Goal: Task Accomplishment & Management: Use online tool/utility

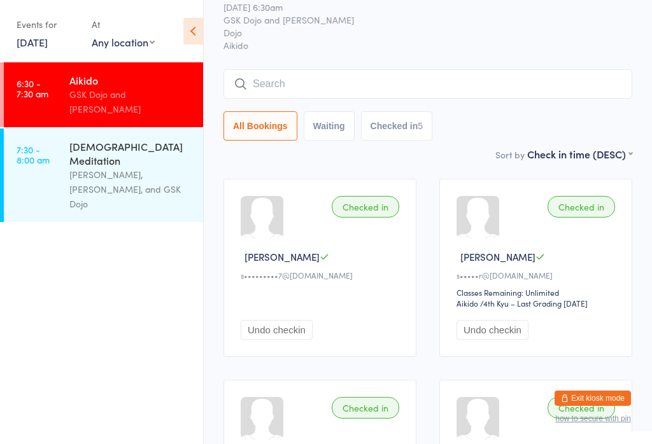
scroll to position [45, 0]
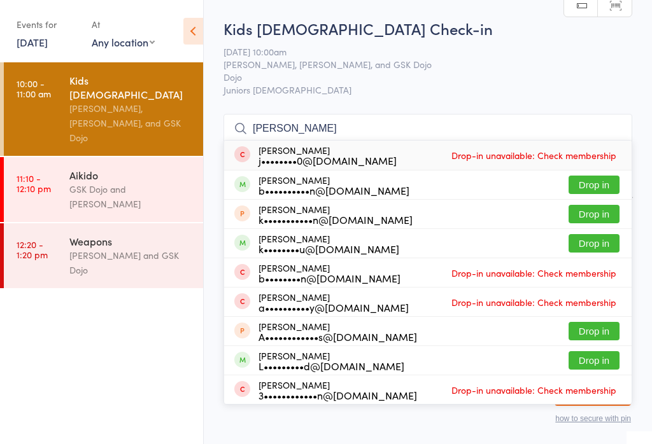
scroll to position [48, 0]
type input "Harry"
click at [603, 176] on button "Drop in" at bounding box center [593, 185] width 51 height 18
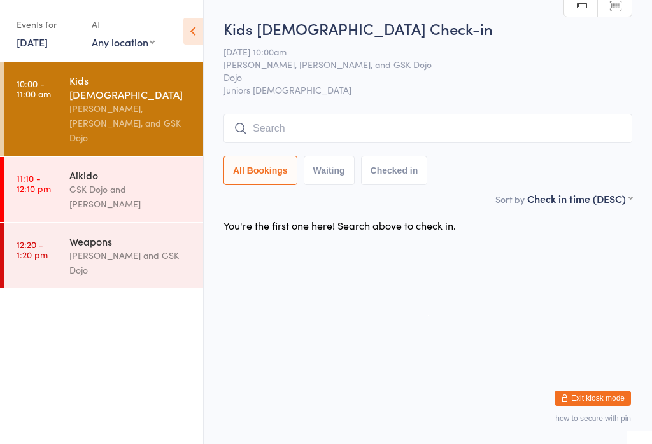
scroll to position [0, 0]
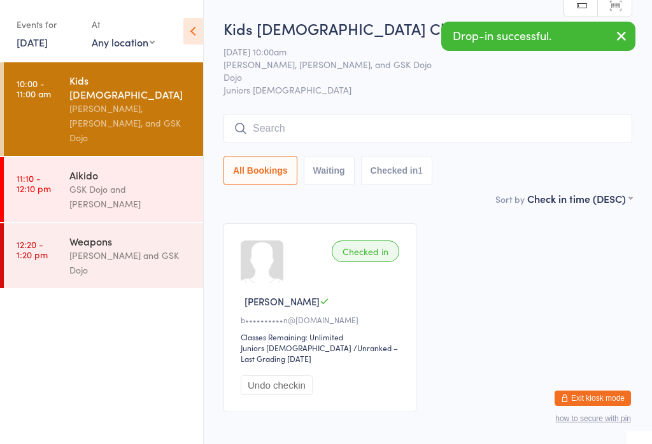
click at [361, 130] on input "search" at bounding box center [427, 128] width 409 height 29
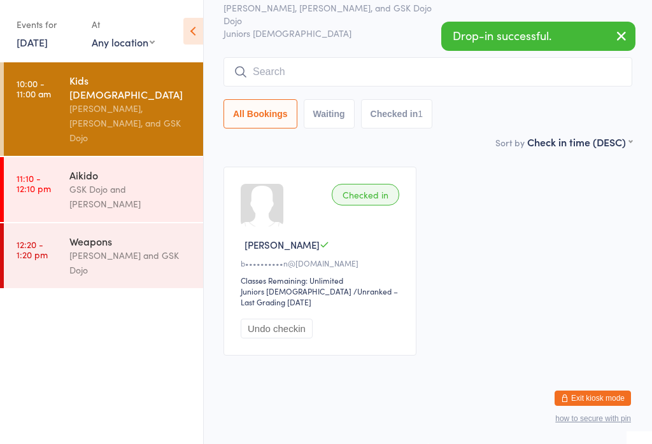
scroll to position [115, 0]
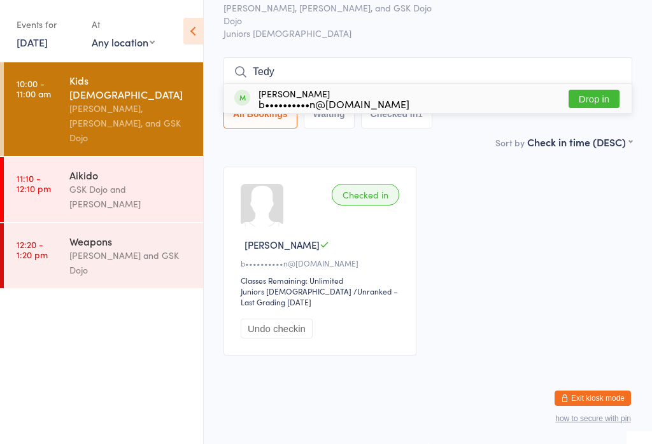
type input "Tedy"
click at [597, 90] on button "Drop in" at bounding box center [593, 99] width 51 height 18
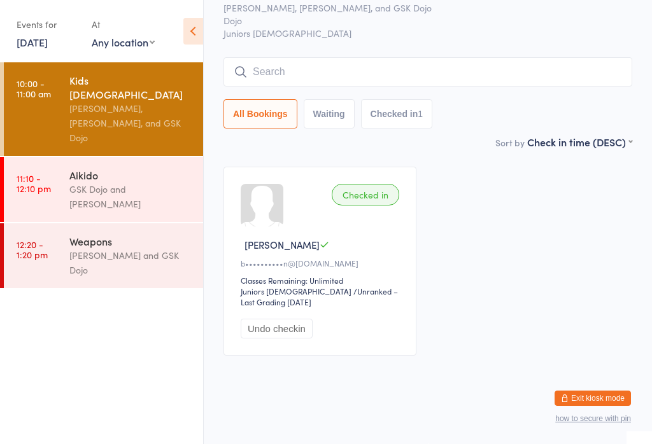
scroll to position [68, 0]
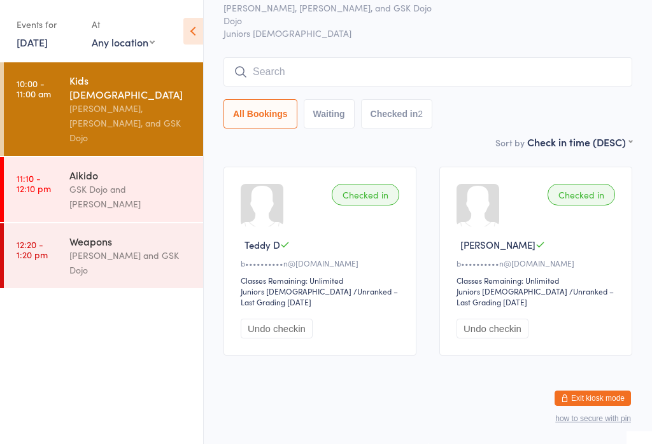
click at [288, 58] on input "search" at bounding box center [427, 71] width 409 height 29
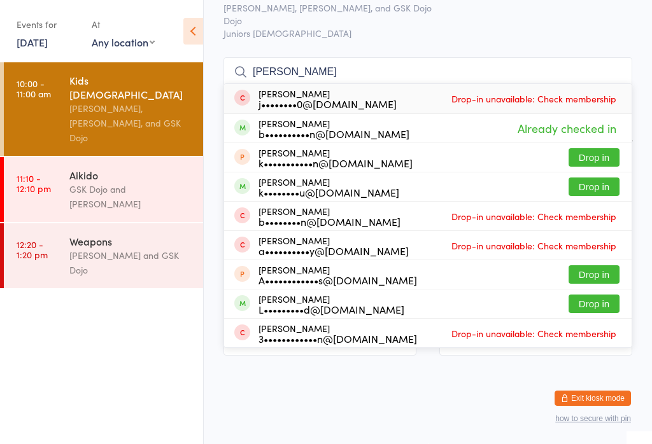
type input "Harry"
click at [582, 178] on button "Drop in" at bounding box center [593, 187] width 51 height 18
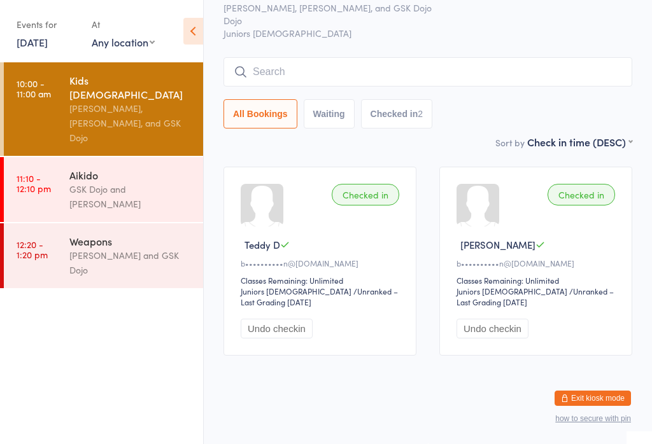
scroll to position [68, 0]
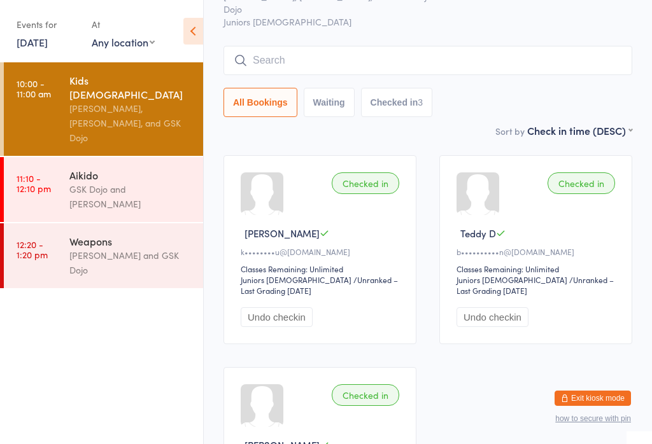
click at [587, 47] on input "search" at bounding box center [427, 60] width 409 height 29
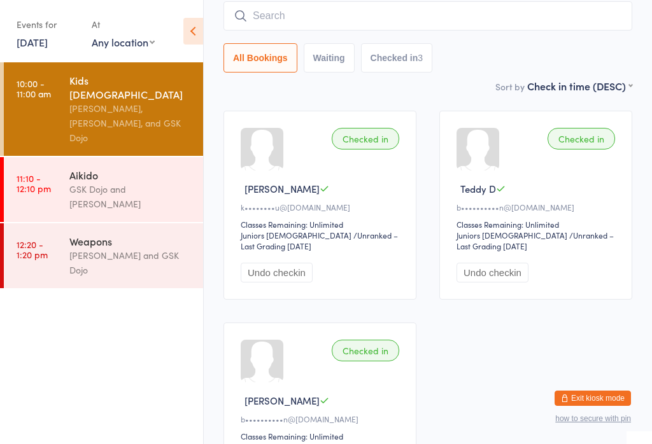
scroll to position [115, 0]
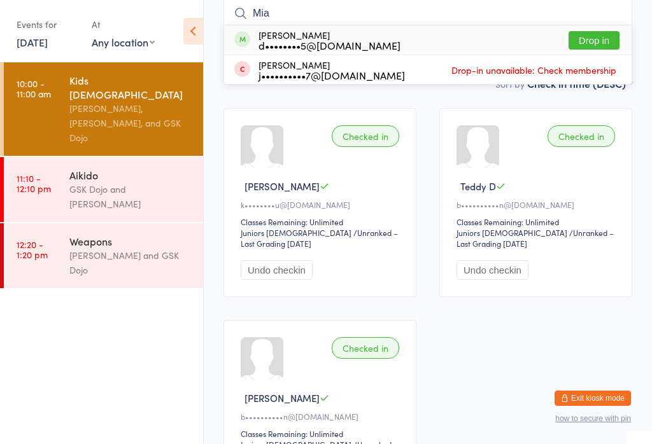
type input "Mia"
click at [608, 41] on button "Drop in" at bounding box center [593, 40] width 51 height 18
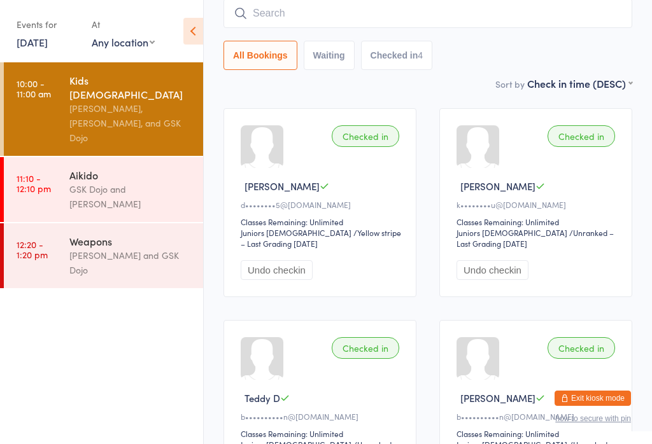
click at [277, 5] on input "search" at bounding box center [427, 13] width 409 height 29
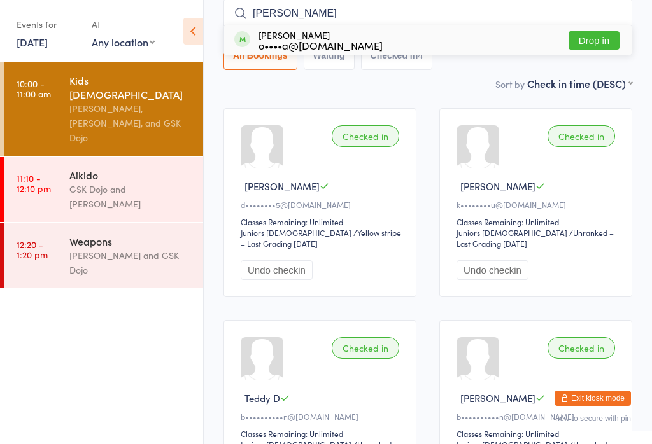
type input "Abigail"
click at [588, 29] on div "Abigail Armstrong o••••a@joa.au Drop in" at bounding box center [427, 39] width 407 height 29
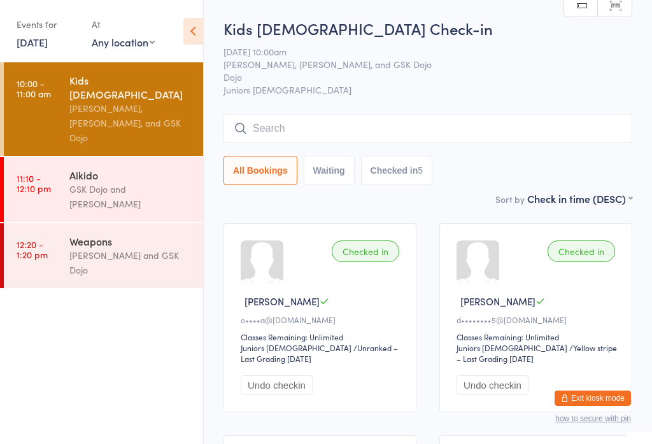
scroll to position [0, 0]
click at [541, 120] on input "search" at bounding box center [427, 128] width 409 height 29
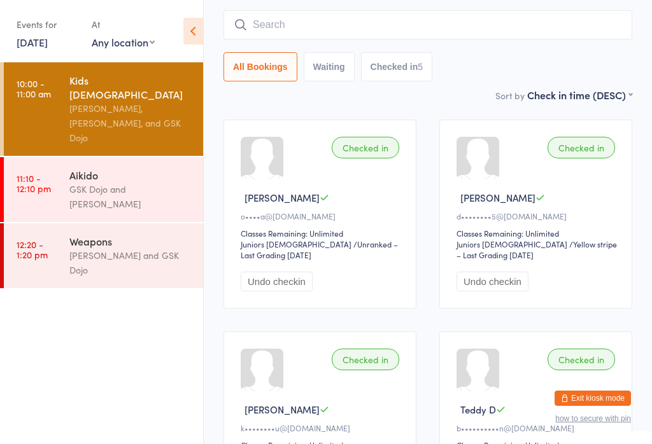
scroll to position [115, 0]
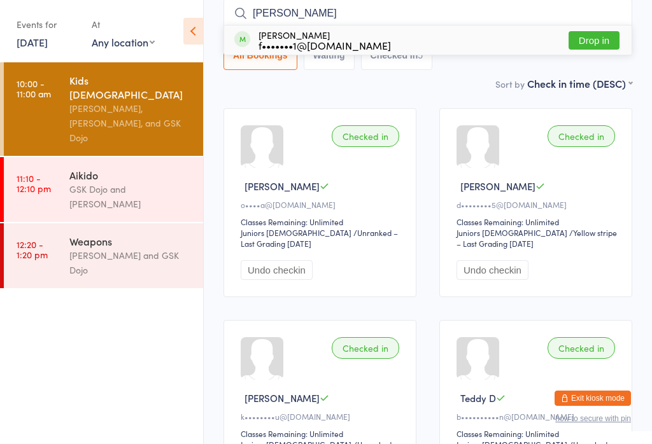
type input "Kira"
click at [594, 32] on button "Drop in" at bounding box center [593, 40] width 51 height 18
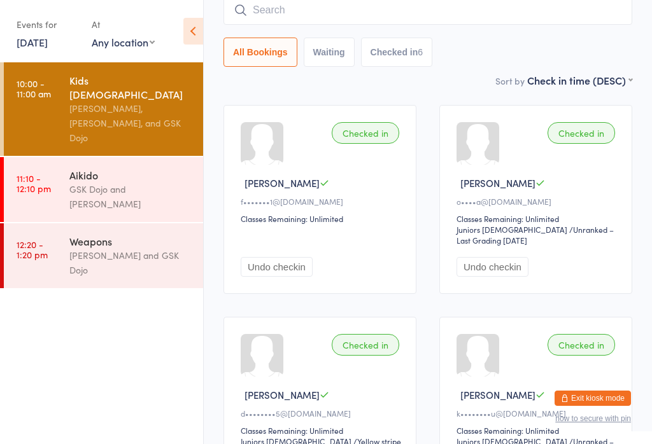
click at [253, 10] on input "search" at bounding box center [427, 10] width 409 height 29
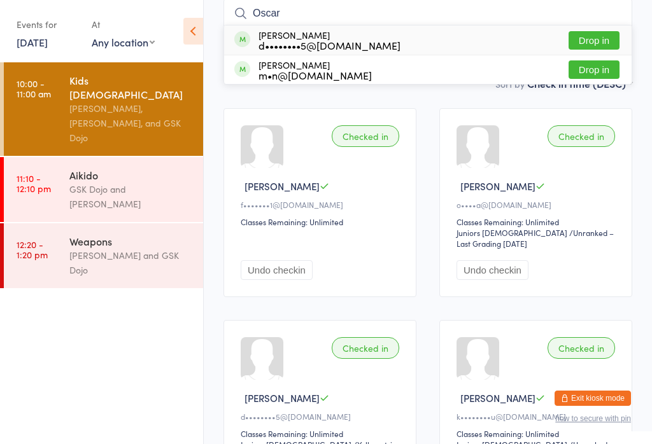
type input "Oscar"
click at [617, 34] on button "Drop in" at bounding box center [593, 40] width 51 height 18
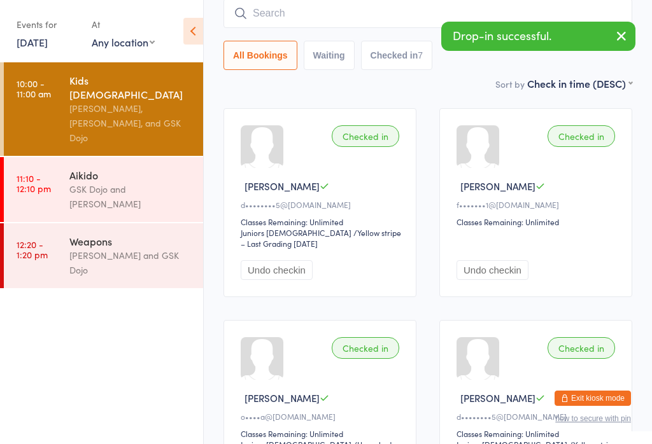
click at [411, 16] on input "search" at bounding box center [427, 13] width 409 height 29
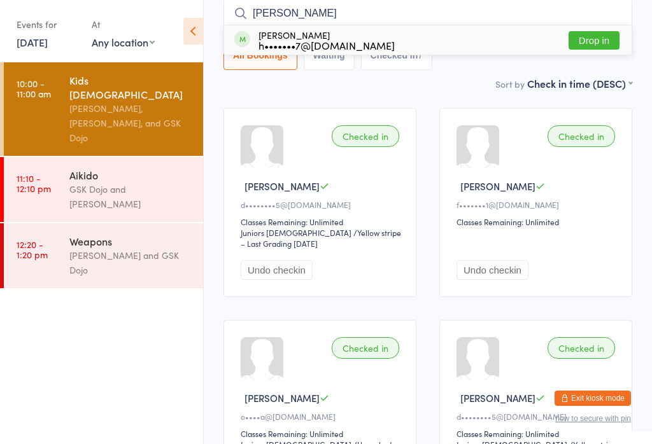
type input "Dimitris"
click at [572, 38] on button "Drop in" at bounding box center [593, 40] width 51 height 18
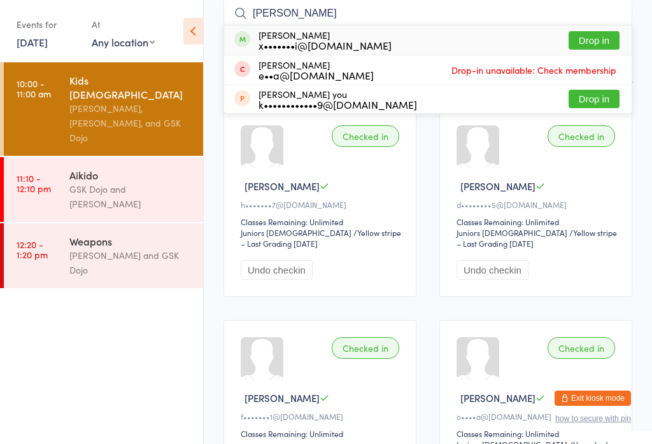
type input "Karl"
click at [590, 35] on button "Drop in" at bounding box center [593, 40] width 51 height 18
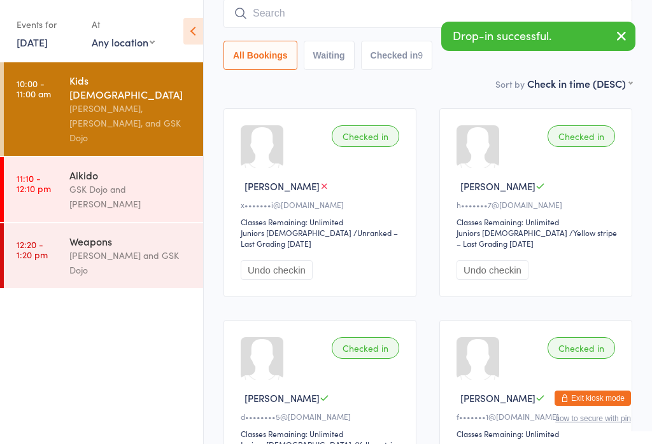
click at [244, 6] on input "search" at bounding box center [427, 13] width 409 height 29
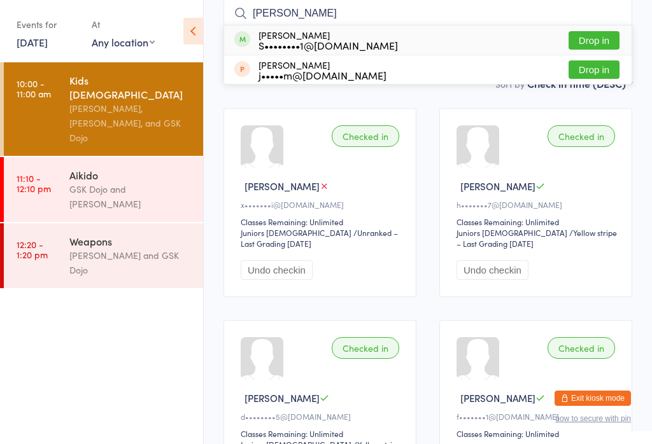
type input "Joanne"
click at [596, 36] on button "Drop in" at bounding box center [593, 40] width 51 height 18
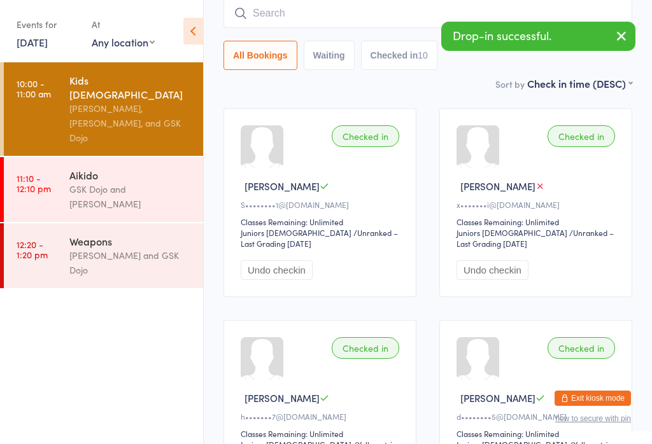
click at [314, 15] on input "search" at bounding box center [427, 13] width 409 height 29
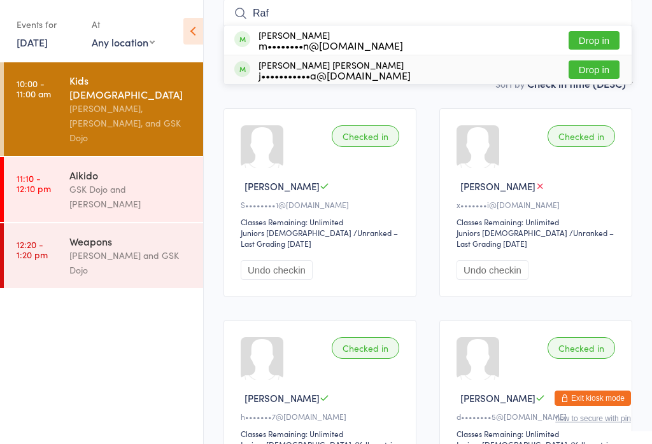
type input "Raf"
click at [327, 78] on div "j•••••••••••a@hotmail.com" at bounding box center [334, 75] width 152 height 10
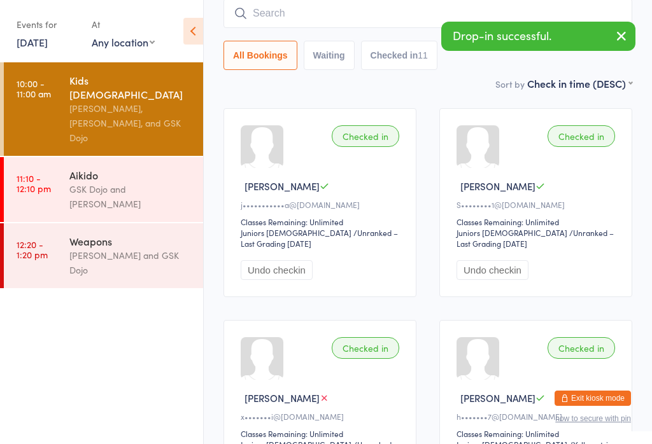
click at [628, 40] on button "button" at bounding box center [621, 36] width 28 height 29
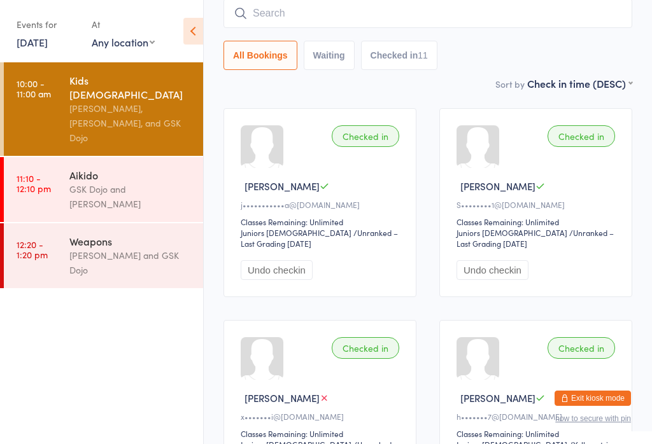
click at [300, 14] on input "search" at bounding box center [427, 13] width 409 height 29
click at [291, 22] on input "search" at bounding box center [427, 13] width 409 height 29
click at [320, 20] on input "search" at bounding box center [427, 13] width 409 height 29
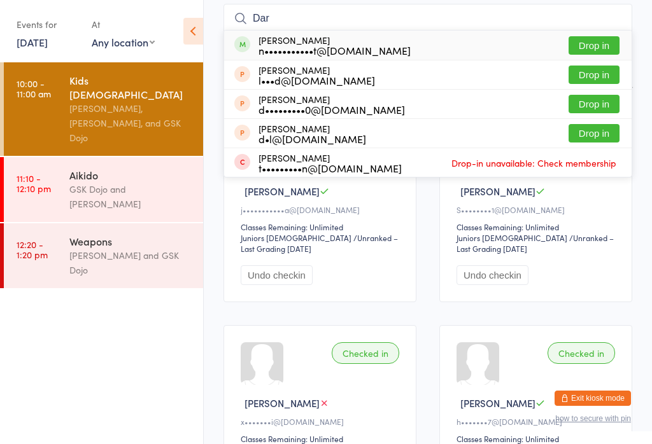
scroll to position [109, 0]
type input "Dar"
click at [360, 52] on div "n•••••••••••t@hotmail.com" at bounding box center [334, 51] width 152 height 10
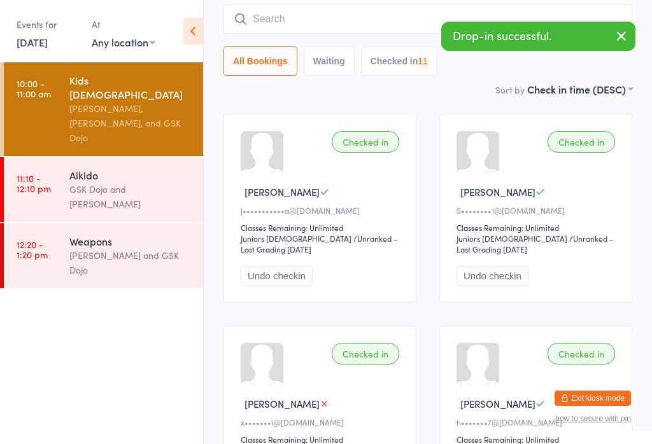
click at [382, 51] on button "Checked in 11" at bounding box center [399, 60] width 76 height 29
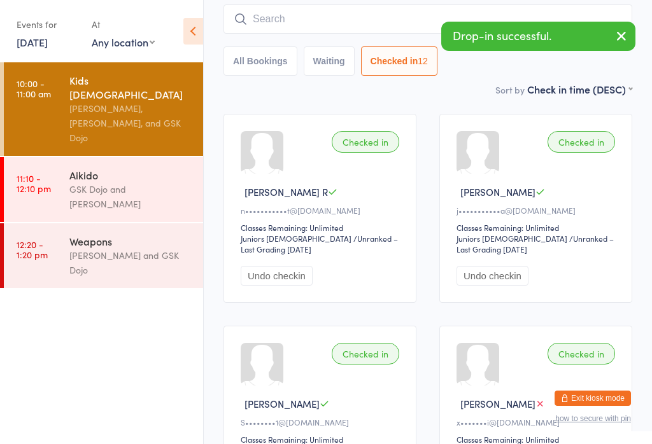
click at [613, 32] on icon "button" at bounding box center [620, 36] width 15 height 16
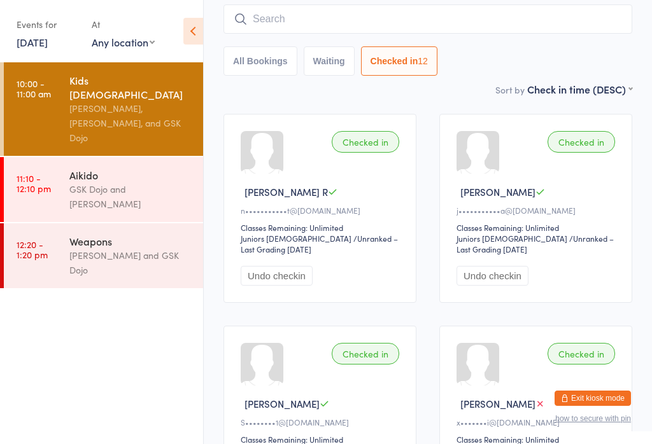
click at [628, 26] on input "search" at bounding box center [427, 18] width 409 height 29
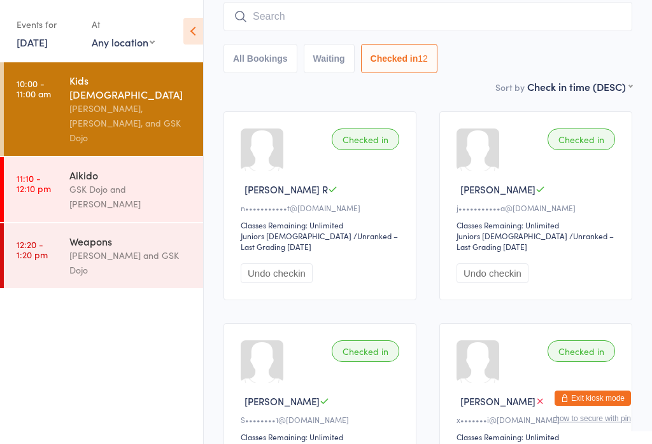
scroll to position [115, 0]
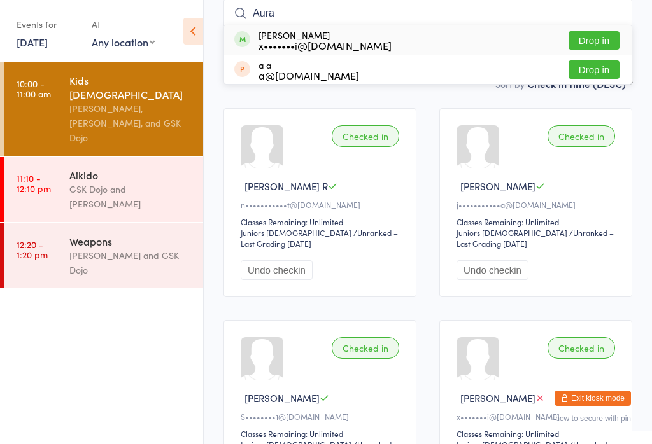
type input "Aura"
click at [589, 37] on button "Drop in" at bounding box center [593, 40] width 51 height 18
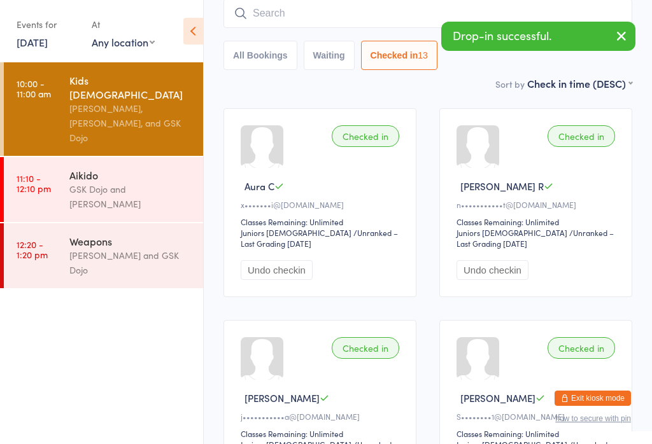
click at [357, 18] on input "search" at bounding box center [427, 13] width 409 height 29
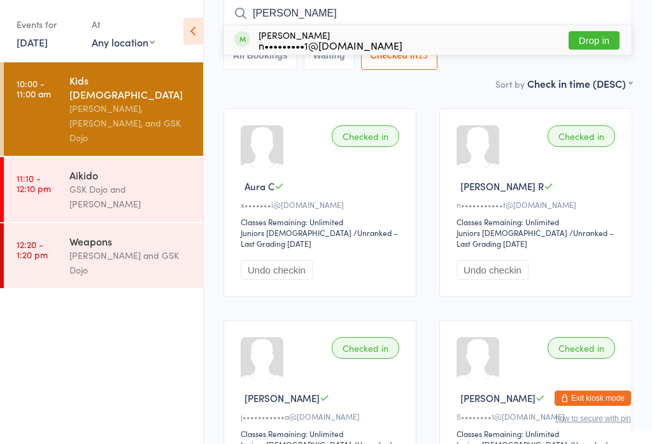
type input "Hieu"
click at [587, 43] on button "Drop in" at bounding box center [593, 40] width 51 height 18
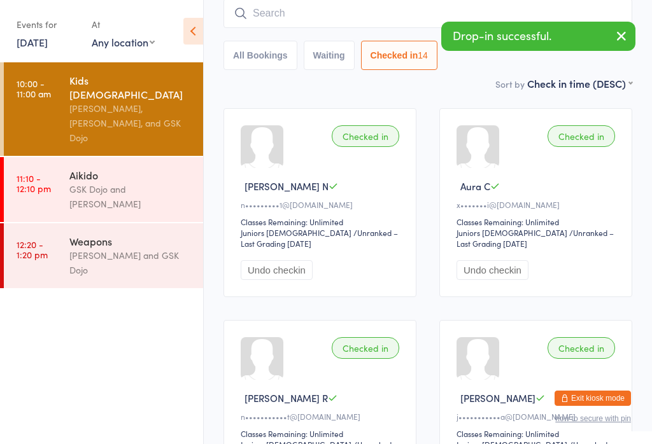
click at [258, 6] on input "search" at bounding box center [427, 13] width 409 height 29
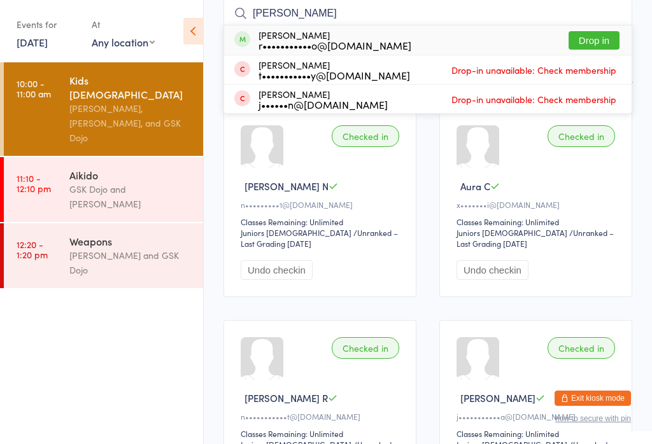
type input "Jonathan"
click at [596, 41] on button "Drop in" at bounding box center [593, 40] width 51 height 18
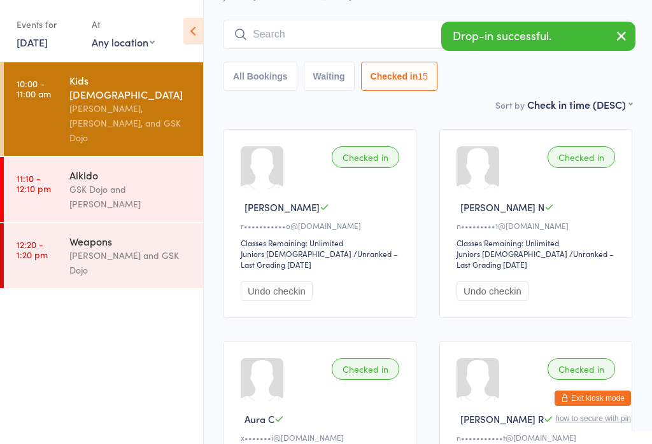
scroll to position [94, 0]
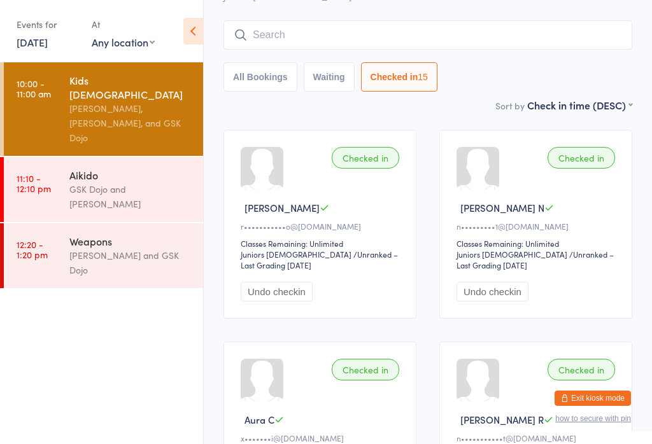
click at [263, 25] on input "search" at bounding box center [427, 34] width 409 height 29
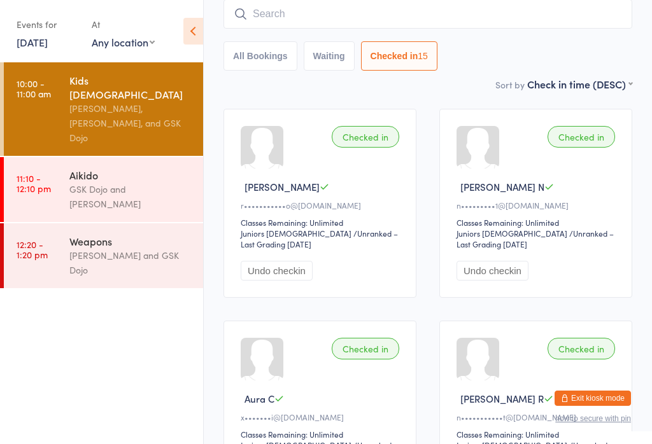
scroll to position [115, 0]
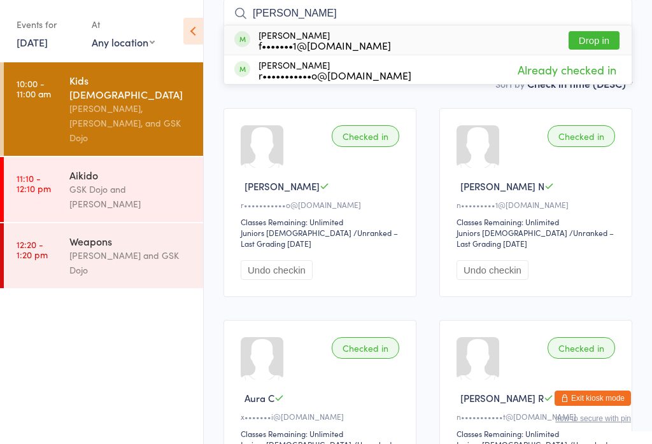
type input "Yan"
click at [598, 32] on button "Drop in" at bounding box center [593, 40] width 51 height 18
